Goal: Transaction & Acquisition: Book appointment/travel/reservation

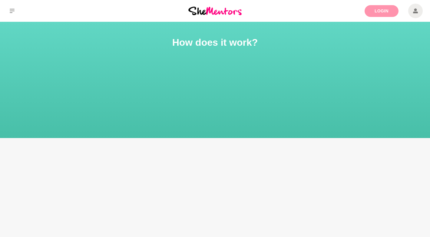
click at [384, 11] on link "Login" at bounding box center [382, 11] width 34 height 12
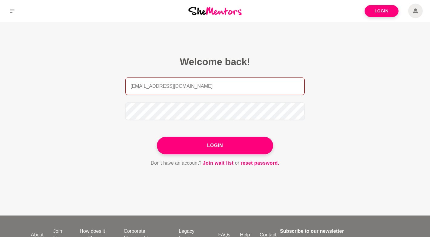
drag, startPoint x: 230, startPoint y: 84, endPoint x: 79, endPoint y: 84, distance: 150.8
click at [79, 84] on main "Welcome back! [EMAIL_ADDRESS][DOMAIN_NAME] Login Don't have an account? Join wa…" at bounding box center [215, 119] width 430 height 194
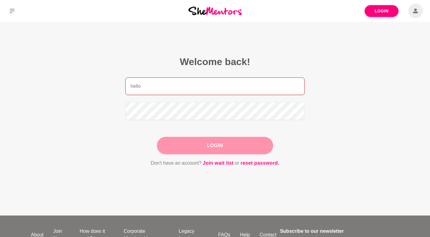
type input "[EMAIL_ADDRESS][DOMAIN_NAME]"
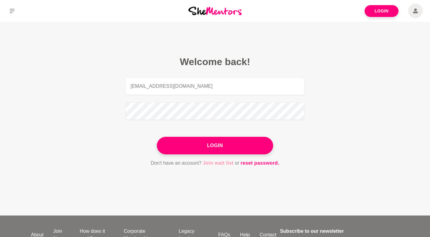
click at [211, 159] on link "Join wait list" at bounding box center [218, 163] width 31 height 8
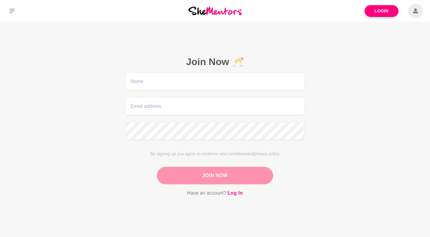
click at [204, 147] on form "By signing up you agree to our terms and conditions and privacy policy Join Now…" at bounding box center [214, 135] width 179 height 124
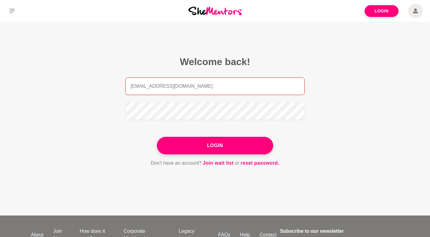
click at [197, 82] on input "[EMAIL_ADDRESS][DOMAIN_NAME]" at bounding box center [214, 87] width 179 height 18
drag, startPoint x: 197, startPoint y: 82, endPoint x: 89, endPoint y: 72, distance: 108.8
click at [89, 72] on main "Welcome back! [EMAIL_ADDRESS][DOMAIN_NAME] Login Don't have an account? Join wa…" at bounding box center [215, 119] width 430 height 194
drag, startPoint x: 212, startPoint y: 85, endPoint x: 90, endPoint y: 84, distance: 122.0
click at [90, 84] on main "Welcome back! [EMAIL_ADDRESS][DOMAIN_NAME] Login Don't have an account? Join wa…" at bounding box center [215, 119] width 430 height 194
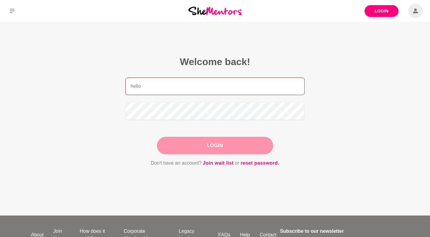
type input "[EMAIL_ADDRESS][DOMAIN_NAME]"
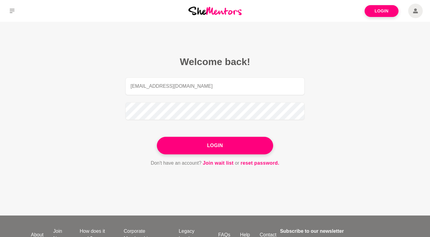
click at [193, 155] on form "[EMAIL_ADDRESS][DOMAIN_NAME] Login Don't have an account? Join wait list or res…" at bounding box center [214, 123] width 179 height 90
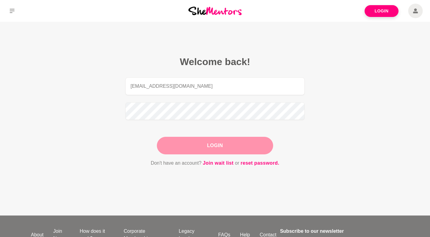
click at [188, 146] on button "Login" at bounding box center [215, 146] width 116 height 18
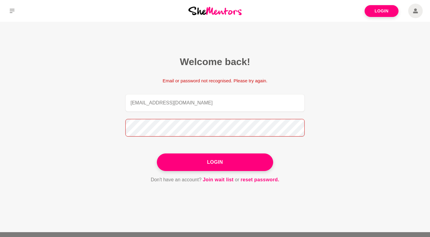
click at [74, 124] on main "Welcome back! Email or password not recognised. Please try again. [EMAIL_ADDRES…" at bounding box center [215, 127] width 430 height 210
click at [157, 154] on button "Login" at bounding box center [215, 163] width 116 height 18
click at [90, 117] on main "Welcome back! Email or password not recognised. Please try again. [EMAIL_ADDRES…" at bounding box center [215, 127] width 430 height 210
click at [157, 154] on button "Login" at bounding box center [215, 163] width 116 height 18
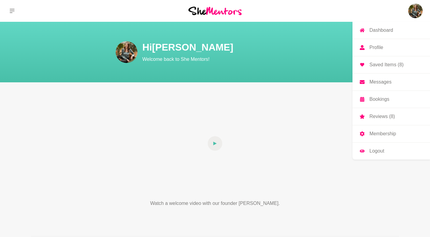
click at [411, 5] on img at bounding box center [415, 11] width 15 height 15
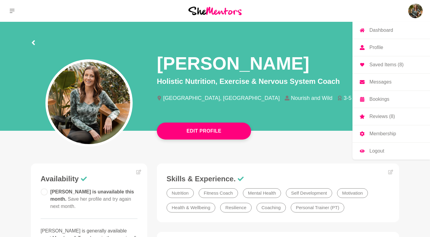
click at [413, 14] on img at bounding box center [415, 11] width 15 height 15
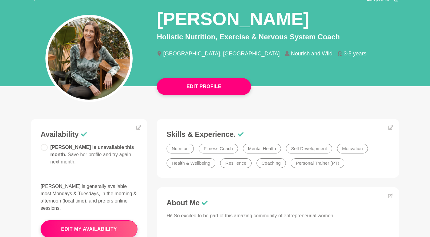
scroll to position [61, 0]
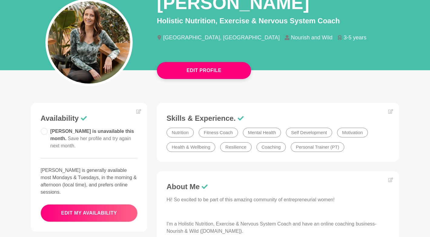
click at [98, 204] on button "edit my availability" at bounding box center [89, 213] width 97 height 18
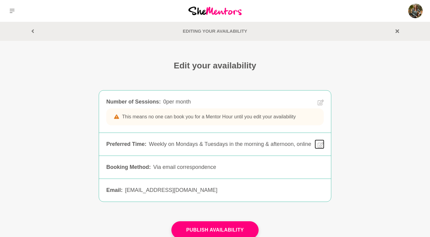
click at [319, 147] on icon at bounding box center [321, 144] width 6 height 7
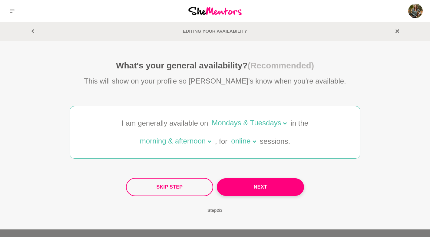
click at [235, 121] on div "Mondays & Tuesdays" at bounding box center [249, 123] width 75 height 9
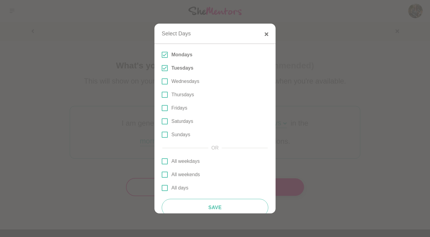
click at [174, 67] on p "Tuesdays" at bounding box center [182, 67] width 22 height 7
click at [162, 68] on input "Tuesdays" at bounding box center [162, 68] width 0 height 0
click at [174, 57] on p "Mondays" at bounding box center [181, 54] width 21 height 7
click at [162, 55] on input "Mondays" at bounding box center [162, 55] width 0 height 0
click at [174, 67] on p "Tuesdays" at bounding box center [181, 67] width 21 height 7
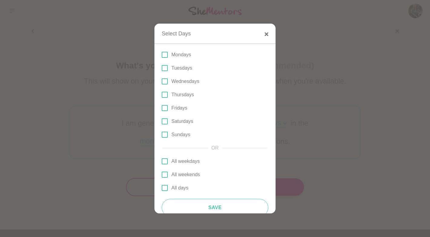
click at [162, 68] on input "Tuesdays" at bounding box center [162, 68] width 0 height 0
click at [174, 82] on p "Wednesdays" at bounding box center [185, 81] width 28 height 7
click at [162, 81] on input "Wednesdays" at bounding box center [162, 81] width 0 height 0
click at [172, 96] on p "Thursdays" at bounding box center [182, 94] width 23 height 7
click at [162, 95] on input "Thursdays" at bounding box center [162, 95] width 0 height 0
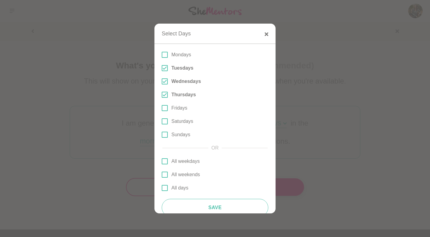
scroll to position [10, 0]
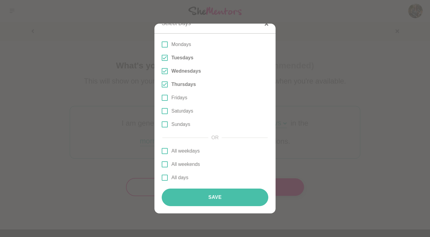
click at [215, 195] on button "Save" at bounding box center [215, 198] width 107 height 18
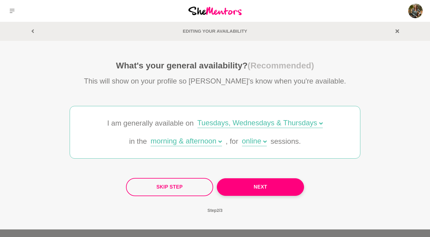
click at [262, 145] on div "online" at bounding box center [254, 141] width 25 height 9
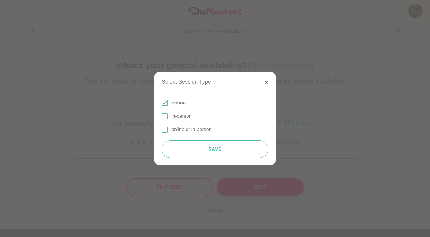
click at [179, 132] on p "online or in-person" at bounding box center [191, 129] width 40 height 7
click at [162, 130] on input "online or in-person" at bounding box center [162, 130] width 0 height 0
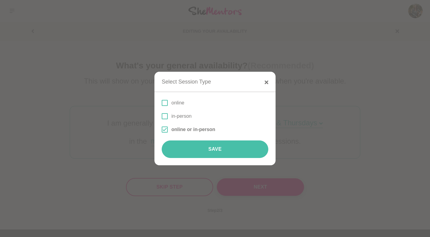
click at [197, 148] on button "Save" at bounding box center [215, 150] width 107 height 18
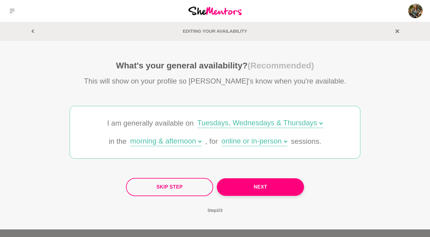
click at [245, 147] on div "I am generally available on Tuesdays, Wednesdays & Thursdays in the morning & a…" at bounding box center [215, 132] width 242 height 52
click at [243, 143] on div "online or in-person" at bounding box center [254, 141] width 66 height 9
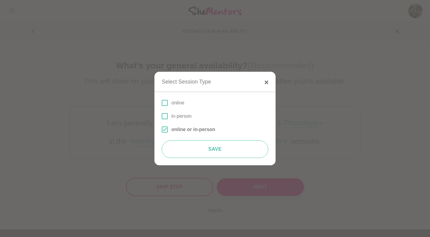
click at [177, 104] on p "online" at bounding box center [177, 102] width 13 height 7
click at [162, 103] on input "online" at bounding box center [162, 103] width 0 height 0
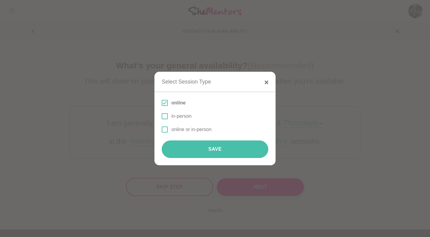
click at [189, 141] on button "Save" at bounding box center [215, 150] width 107 height 18
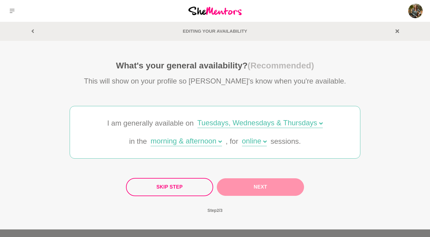
click at [250, 184] on button "Next" at bounding box center [260, 187] width 87 height 18
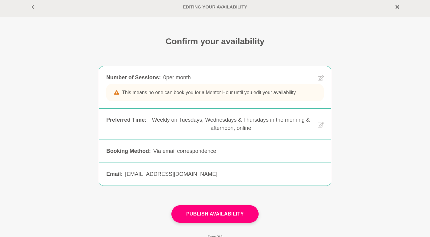
scroll to position [27, 0]
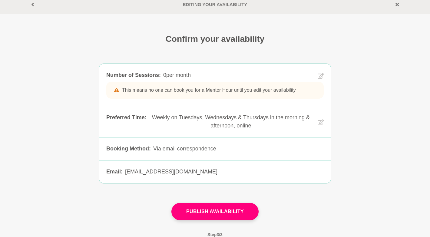
click at [246, 89] on p "This means no one can book you for a Mentor Hour until you edit your availabili…" at bounding box center [214, 90] width 217 height 17
click at [326, 71] on div "Number of Sessions : 0 per month 0 per month This means no one can book you for…" at bounding box center [215, 85] width 232 height 42
click at [320, 74] on icon at bounding box center [321, 76] width 6 height 6
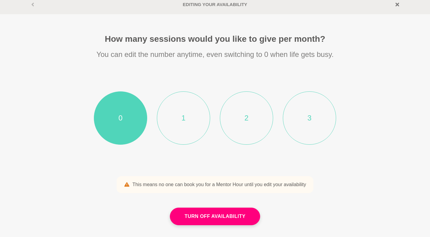
click at [194, 107] on li "1" at bounding box center [183, 117] width 53 height 53
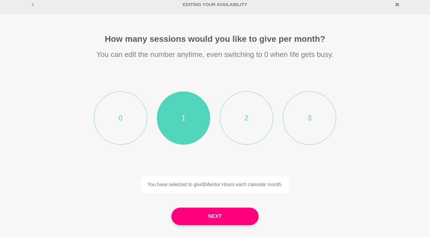
click at [241, 111] on li "2" at bounding box center [246, 117] width 53 height 53
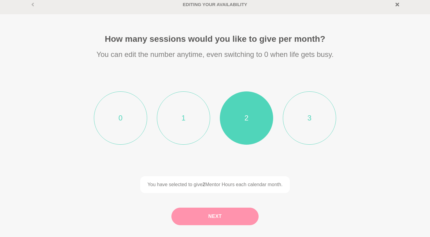
click at [233, 217] on button "Next" at bounding box center [214, 217] width 87 height 18
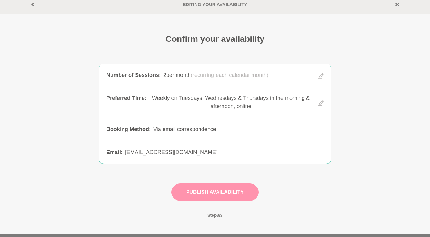
click at [220, 193] on button "Publish Availability" at bounding box center [214, 193] width 87 height 18
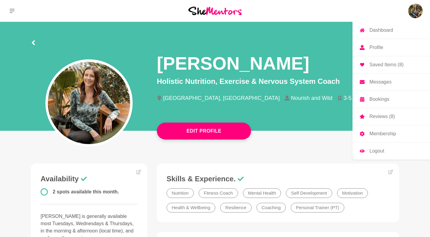
click at [412, 12] on img at bounding box center [415, 11] width 15 height 15
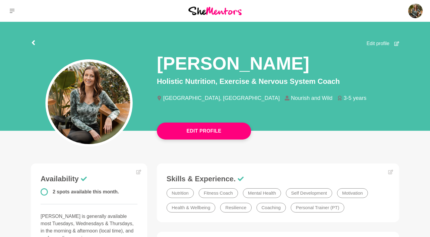
click at [374, 45] on span "Edit profile" at bounding box center [377, 43] width 23 height 7
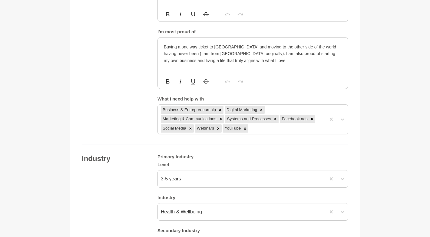
click at [185, 188] on div "3-5 years" at bounding box center [252, 179] width 191 height 18
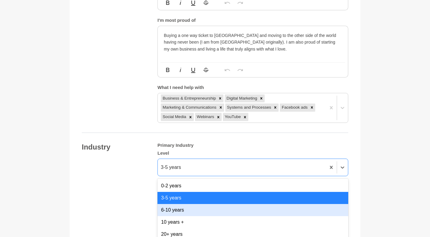
scroll to position [564, 0]
click at [177, 204] on div "6-10 years" at bounding box center [252, 210] width 191 height 12
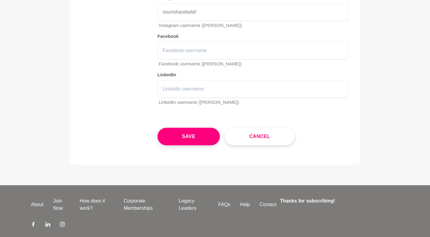
scroll to position [1035, 0]
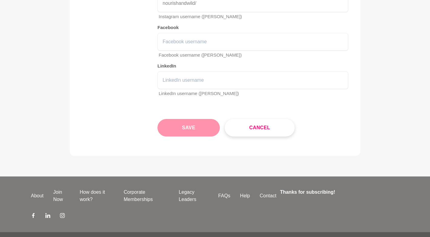
click at [206, 124] on button "Save" at bounding box center [188, 128] width 62 height 18
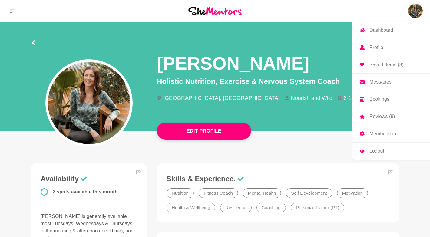
click at [412, 12] on img at bounding box center [415, 11] width 15 height 15
click at [417, 17] on img at bounding box center [415, 11] width 15 height 15
click at [382, 65] on p "Saved Items (8)" at bounding box center [386, 64] width 34 height 5
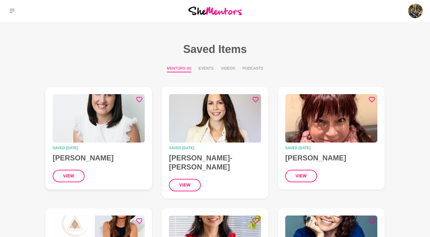
click at [88, 123] on img at bounding box center [99, 118] width 92 height 48
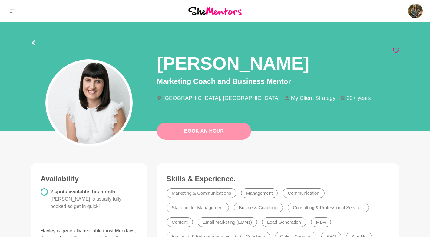
click at [176, 134] on link "Book An Hour" at bounding box center [204, 131] width 94 height 17
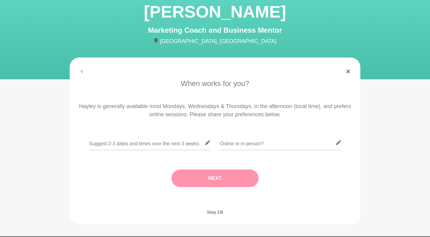
scroll to position [39, 0]
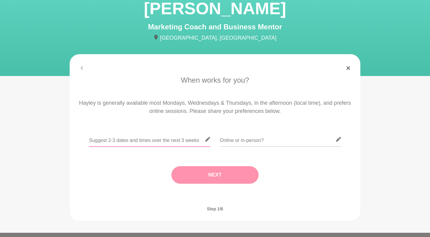
click at [163, 138] on input "text" at bounding box center [149, 139] width 121 height 15
click at [349, 66] on figure "When works for you? Hayley is generally available most Mondays, Wednesdays & Th…" at bounding box center [215, 137] width 291 height 167
click at [348, 68] on icon at bounding box center [348, 68] width 4 height 4
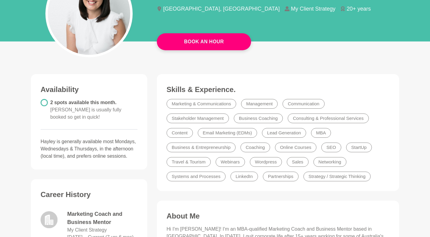
scroll to position [61, 0]
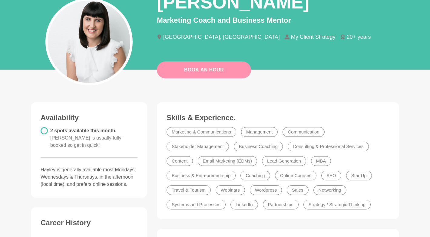
click at [203, 72] on link "Book An Hour" at bounding box center [204, 69] width 94 height 17
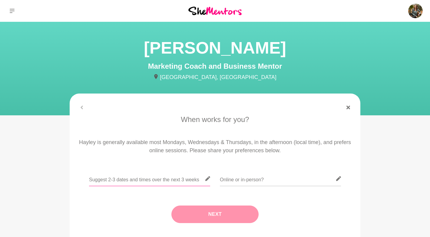
click at [133, 178] on input "text" at bounding box center [149, 178] width 121 height 15
click at [103, 178] on input "text" at bounding box center [149, 178] width 121 height 15
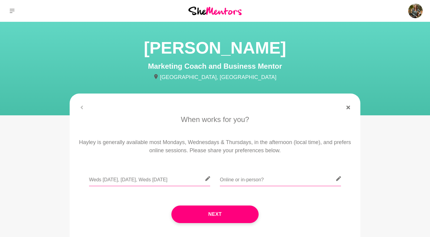
type input "Weds [DATE], [DATE], Weds [DATE]"
click at [233, 181] on input "text" at bounding box center [280, 178] width 121 height 15
type input "P"
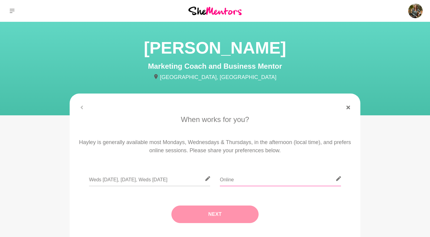
type input "Online"
click at [248, 212] on button "Next" at bounding box center [214, 215] width 87 height 18
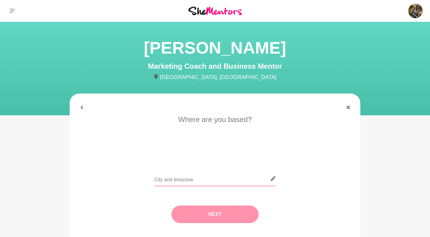
click at [208, 177] on input "text" at bounding box center [214, 178] width 121 height 15
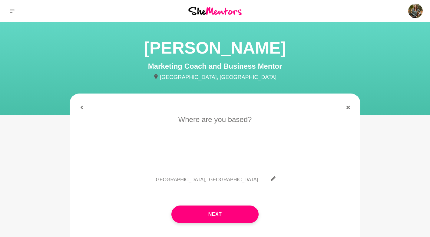
click at [193, 182] on input "[GEOGRAPHIC_DATA], [GEOGRAPHIC_DATA]" at bounding box center [214, 178] width 121 height 15
type input "[GEOGRAPHIC_DATA], AEST"
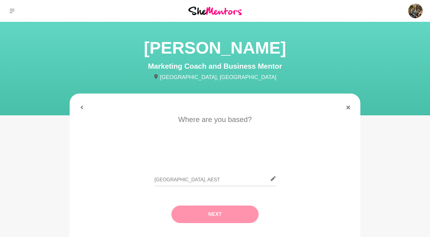
click at [215, 219] on button "Next" at bounding box center [214, 215] width 87 height 18
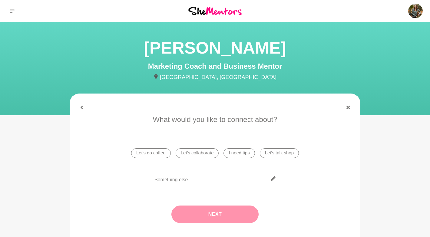
click at [187, 181] on input "text" at bounding box center [214, 178] width 121 height 15
click at [242, 153] on li "I need tips" at bounding box center [238, 153] width 31 height 10
click at [227, 216] on button "Next" at bounding box center [214, 215] width 87 height 18
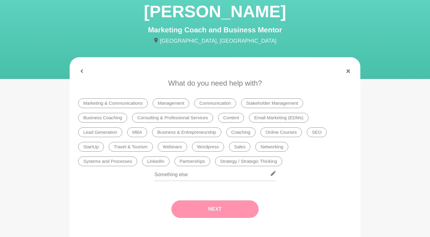
scroll to position [43, 0]
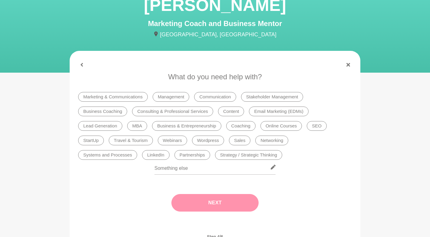
click at [162, 125] on li "Business & Entrepreneurship" at bounding box center [186, 126] width 69 height 10
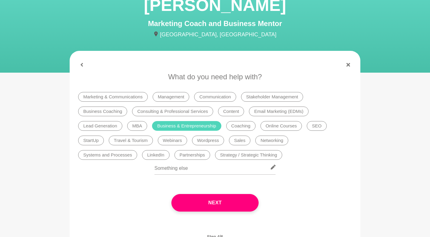
click at [109, 126] on li "Lead Generation" at bounding box center [100, 126] width 44 height 10
click at [174, 153] on li "Partnerships" at bounding box center [192, 155] width 36 height 10
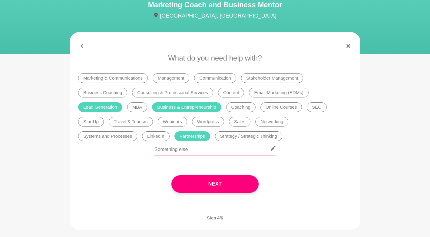
scroll to position [65, 0]
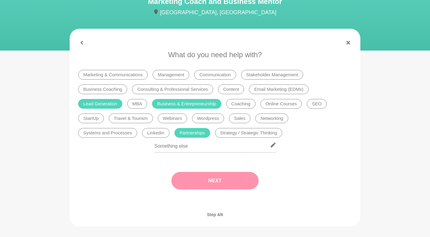
click at [186, 175] on button "Next" at bounding box center [214, 181] width 87 height 18
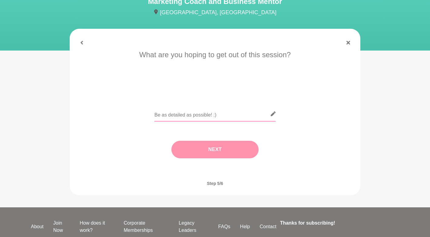
click at [169, 117] on input "text" at bounding box center [214, 114] width 121 height 15
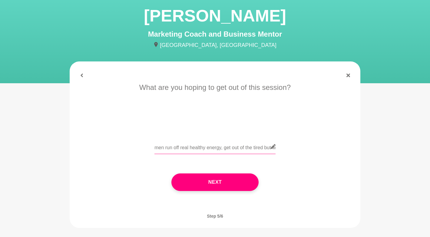
scroll to position [0, 229]
click at [202, 149] on input "Hi [PERSON_NAME]! I run an online coaching and wellness business that mainly fo…" at bounding box center [214, 146] width 121 height 15
click at [245, 150] on input "Hi [PERSON_NAME]! I run an online coaching and wellness business that mainly fo…" at bounding box center [214, 146] width 121 height 15
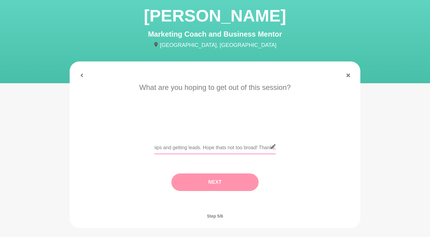
type input "Hi [PERSON_NAME]! I run an online coaching and wellness business that mainly fo…"
click at [211, 183] on button "Next" at bounding box center [214, 183] width 87 height 18
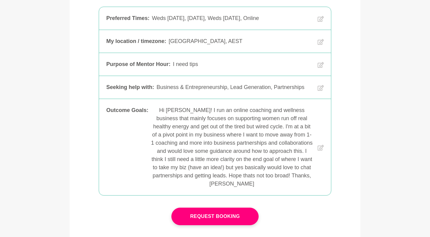
scroll to position [128, 0]
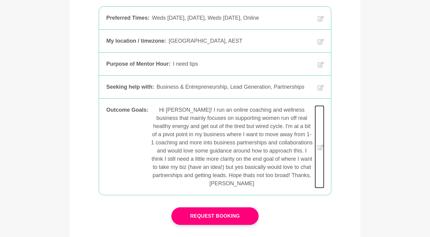
click at [317, 146] on button at bounding box center [319, 147] width 8 height 82
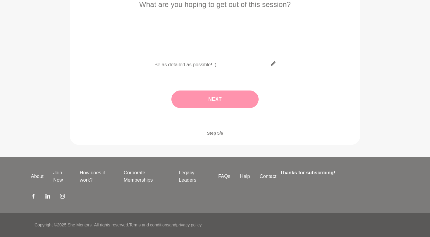
click at [223, 104] on button "Next" at bounding box center [214, 100] width 87 height 18
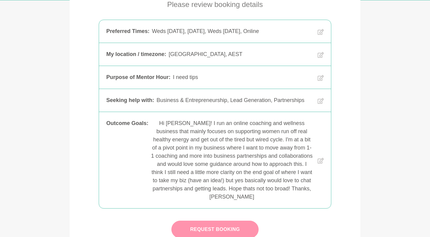
click at [225, 226] on button "Request Booking" at bounding box center [214, 230] width 87 height 18
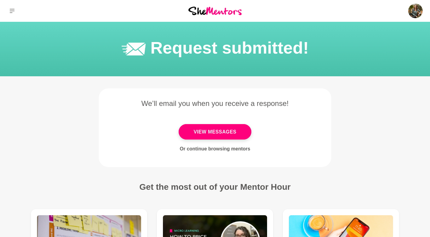
click at [226, 150] on link "Or continue browsing mentors" at bounding box center [215, 148] width 71 height 5
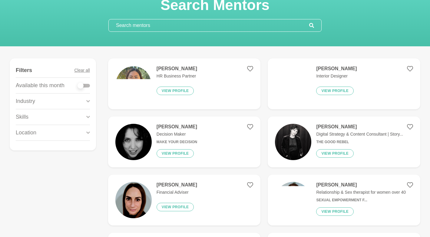
scroll to position [43, 0]
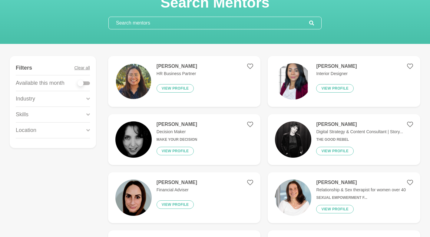
click at [171, 126] on h4 "[PERSON_NAME]" at bounding box center [177, 124] width 41 height 6
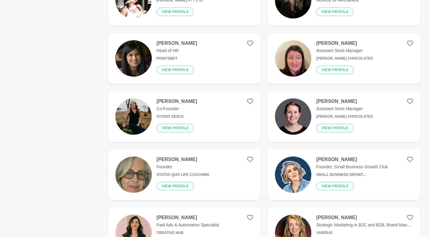
scroll to position [879, 0]
click at [176, 100] on h4 "[PERSON_NAME]" at bounding box center [177, 102] width 41 height 6
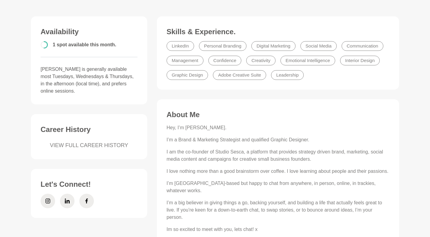
scroll to position [147, 0]
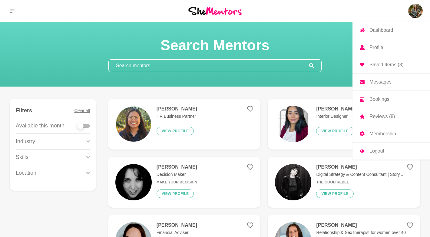
click at [421, 12] on img at bounding box center [415, 11] width 15 height 15
click at [414, 13] on img at bounding box center [415, 11] width 15 height 15
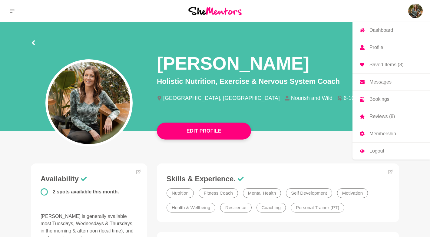
click at [417, 10] on img at bounding box center [415, 11] width 15 height 15
click at [375, 82] on p "Messages" at bounding box center [380, 82] width 22 height 5
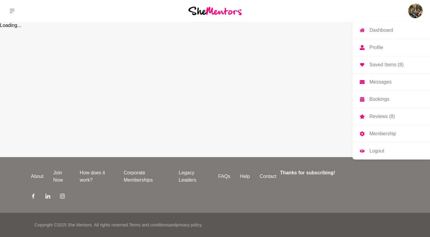
click at [389, 60] on link "Saved Items (8)" at bounding box center [391, 64] width 78 height 17
